Goal: Navigation & Orientation: Understand site structure

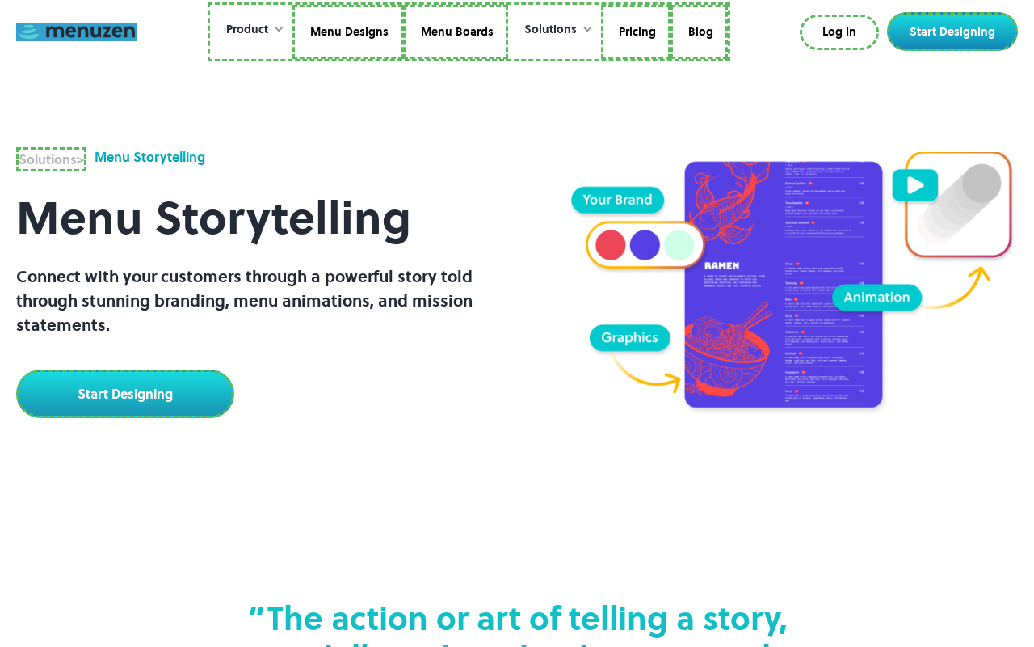
click at [77, 32] on link at bounding box center [76, 32] width 121 height 19
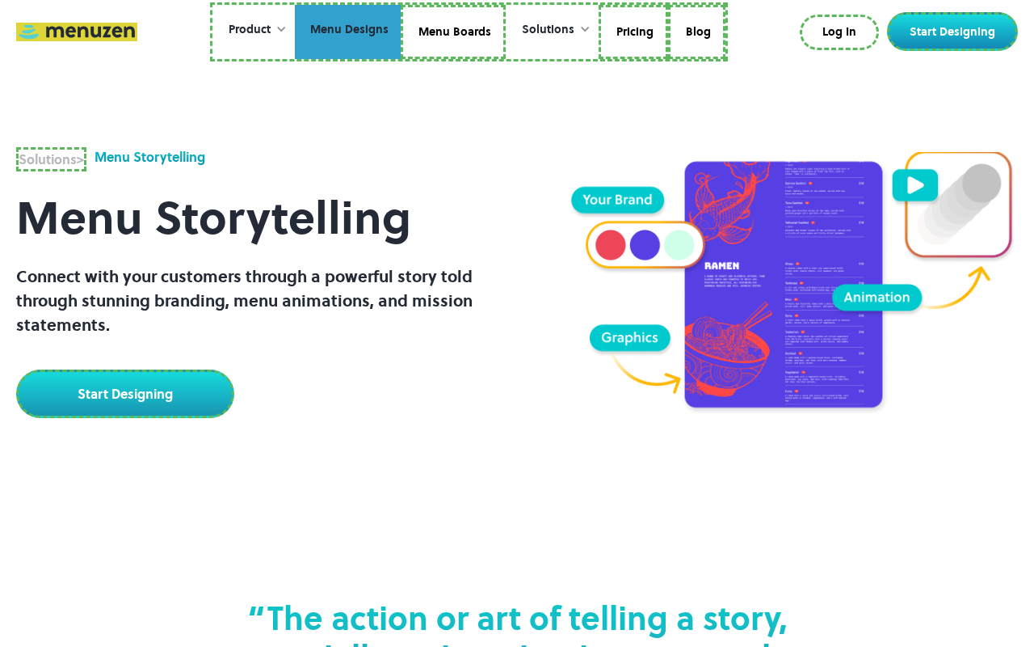
click at [349, 32] on link "Menu Designs" at bounding box center [348, 32] width 106 height 55
click at [453, 32] on link "Menu Boards" at bounding box center [453, 32] width 105 height 55
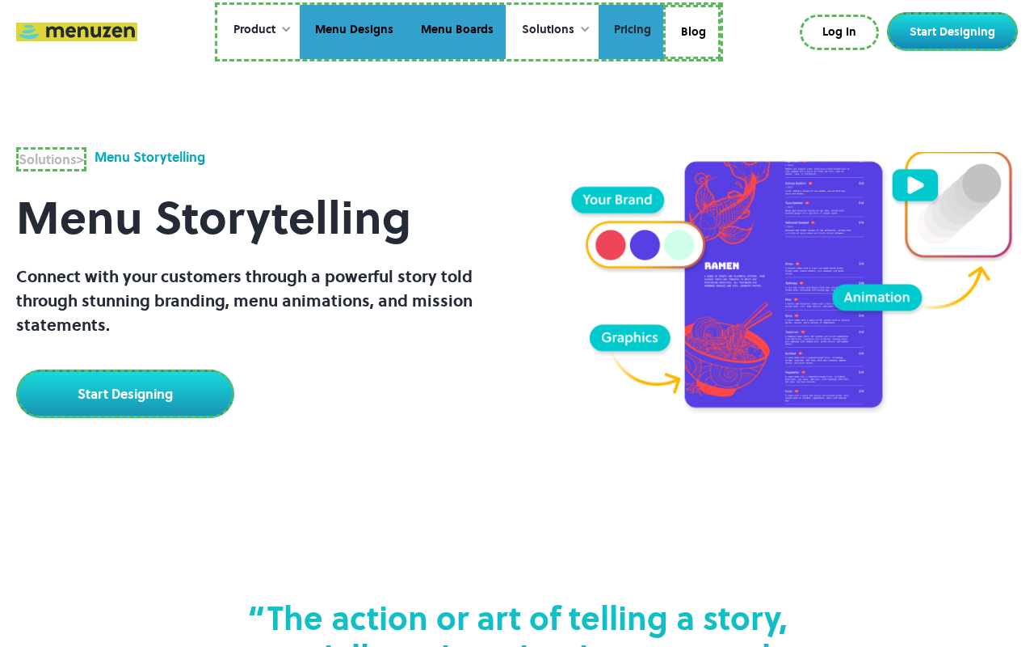
click at [630, 32] on link "Pricing" at bounding box center [631, 32] width 65 height 55
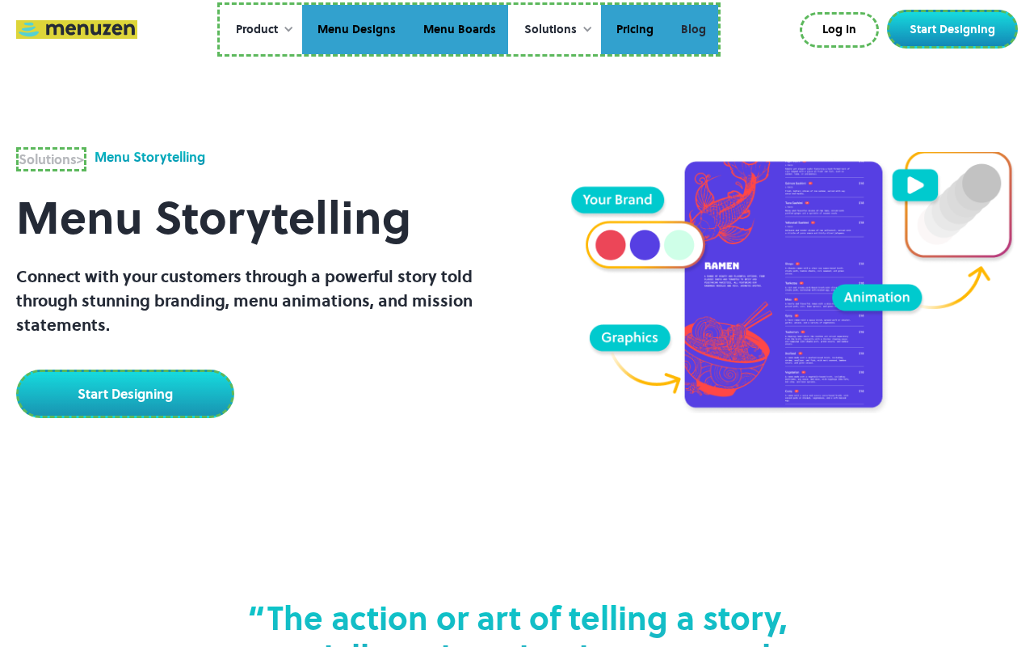
click at [692, 29] on link "Blog" at bounding box center [692, 30] width 53 height 50
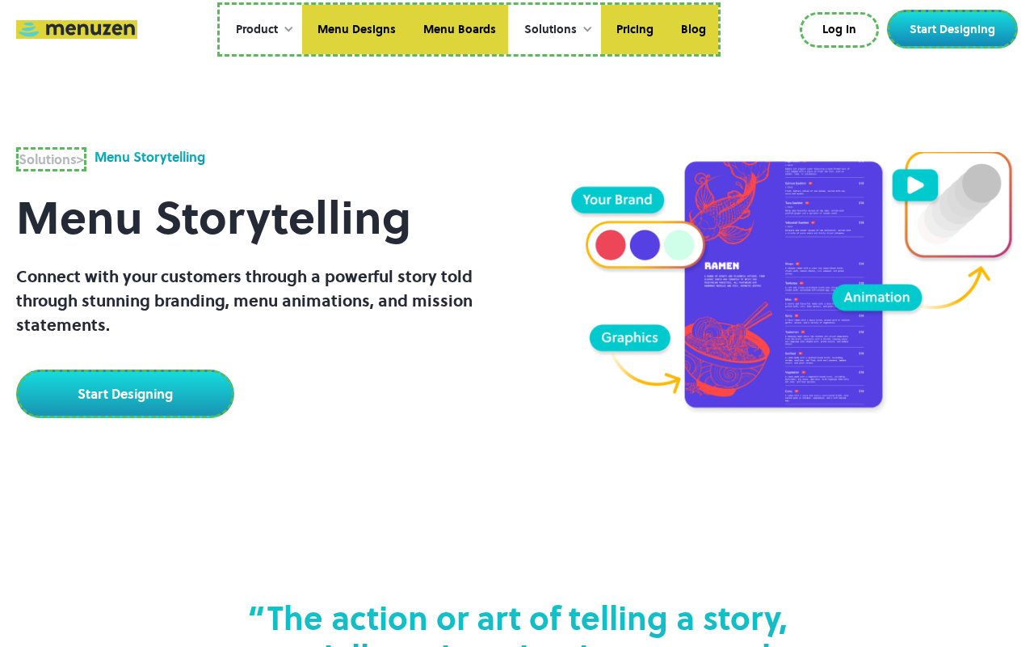
click at [843, 30] on link "Log In" at bounding box center [839, 30] width 79 height 36
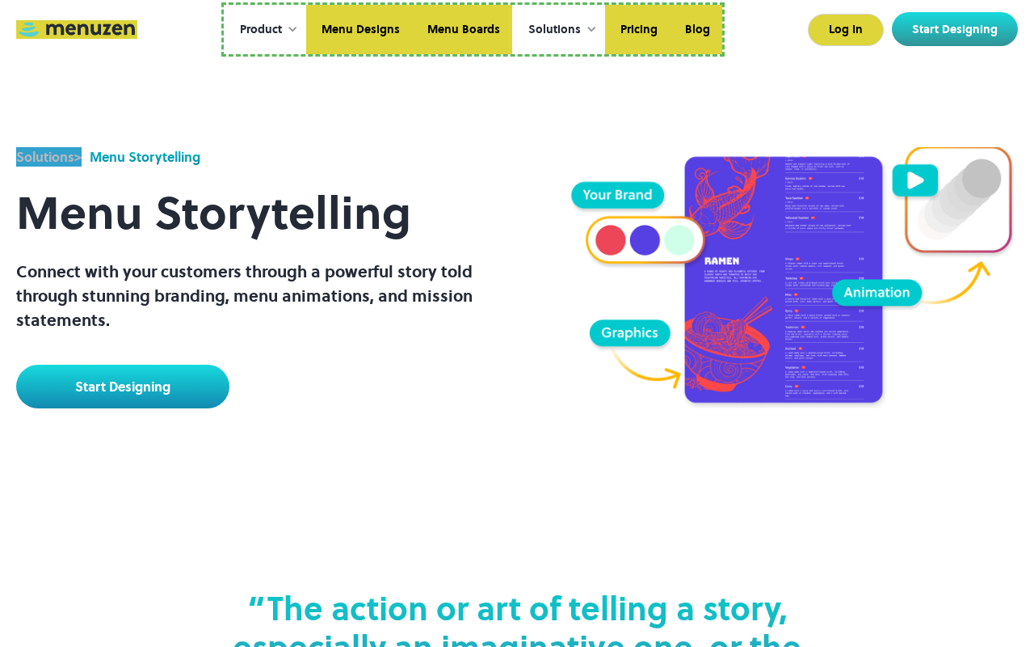
click at [123, 386] on link "Start Designing" at bounding box center [122, 386] width 213 height 44
